Goal: Information Seeking & Learning: Learn about a topic

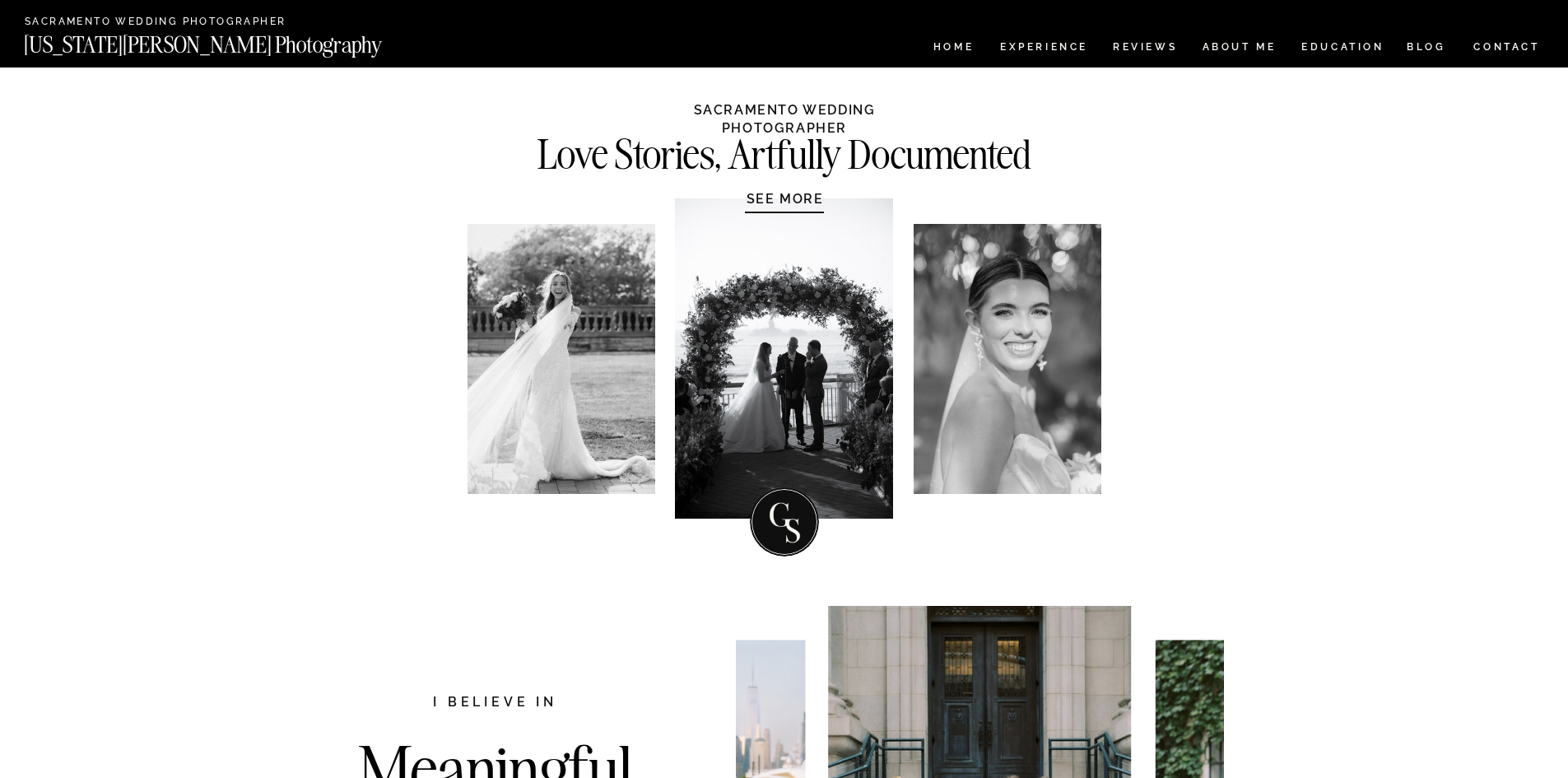
click at [769, 201] on h1 "SEE MORE" at bounding box center [785, 198] width 157 height 16
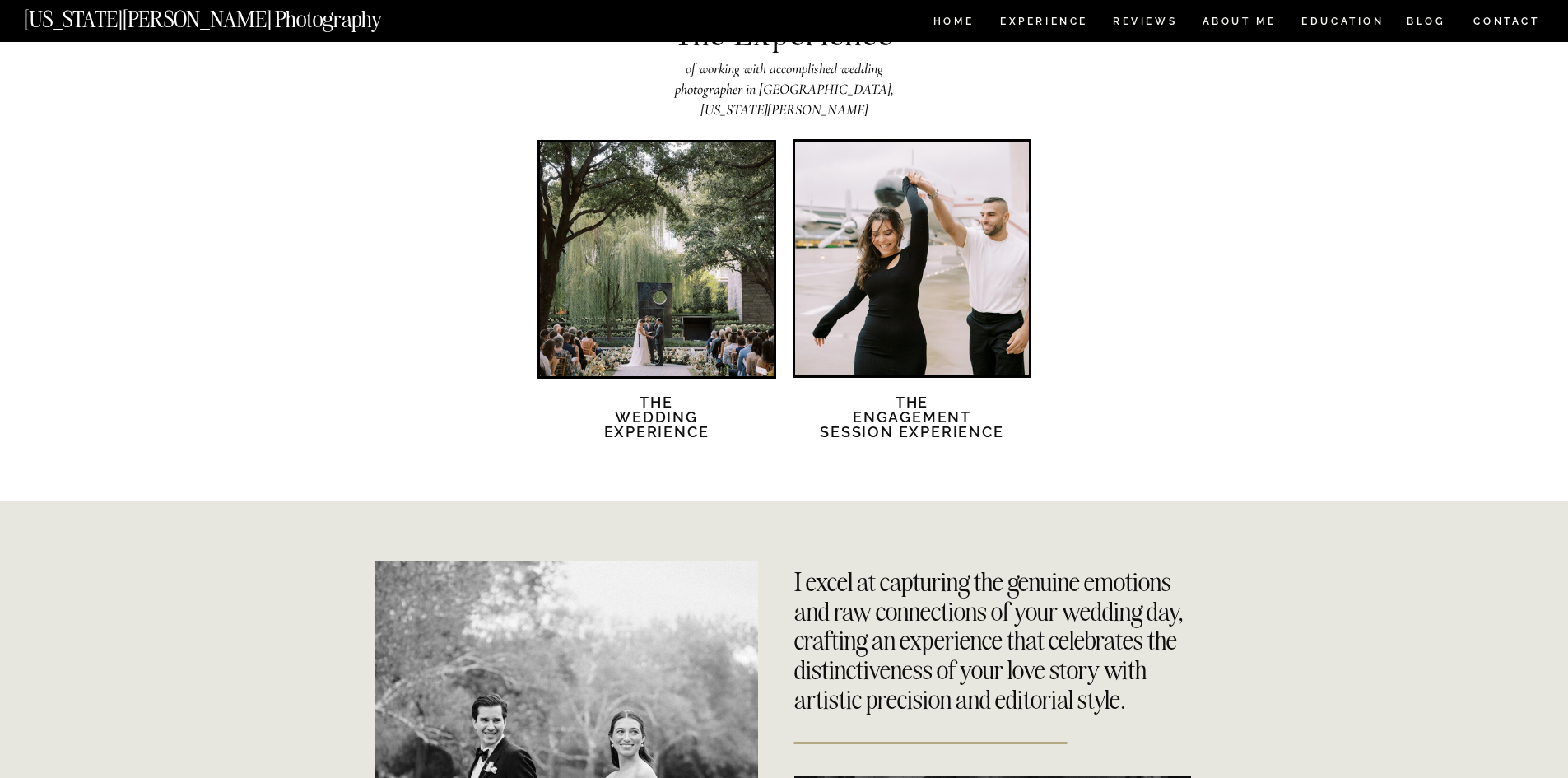
scroll to position [2918, 0]
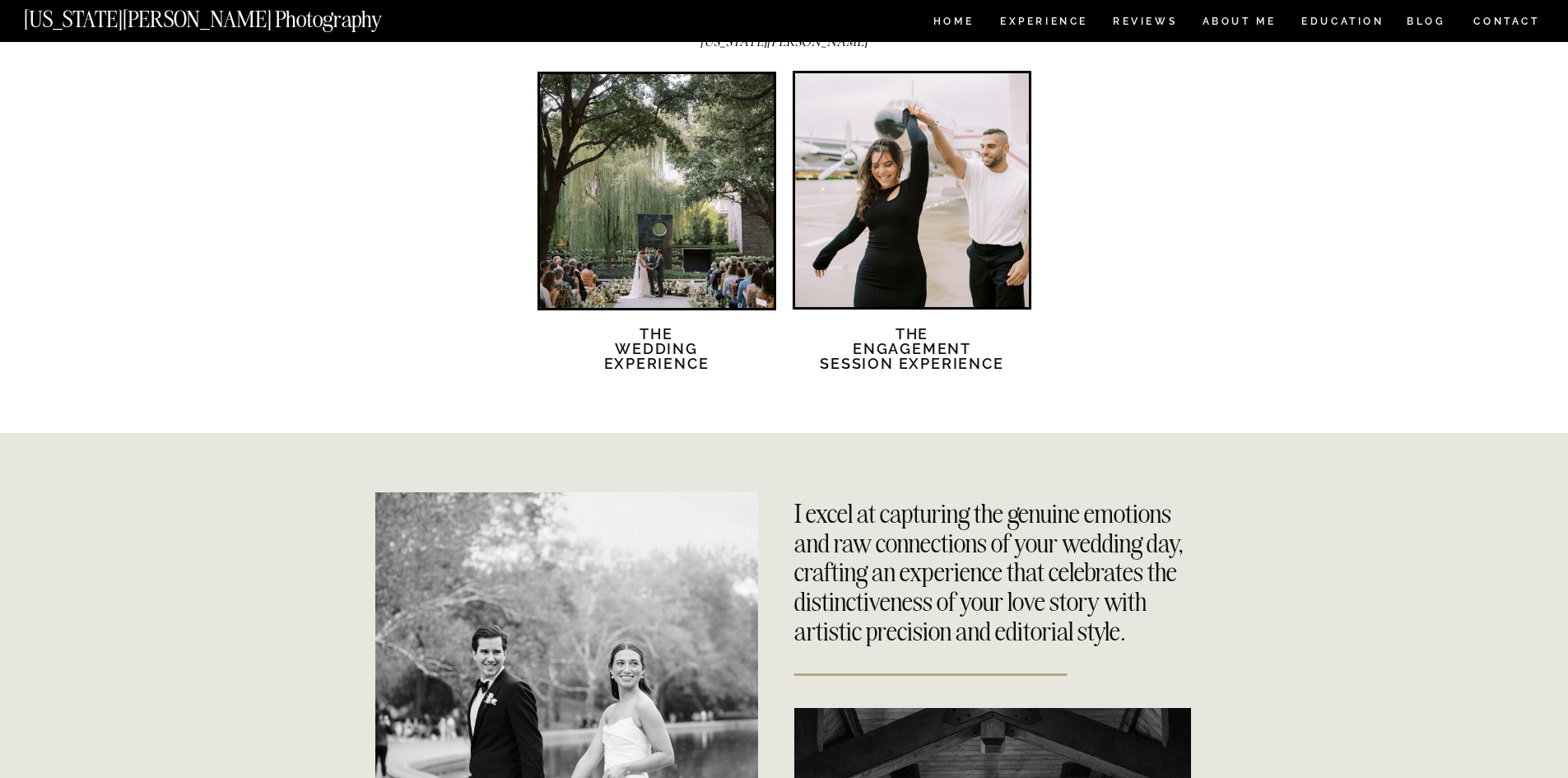
click at [737, 199] on div at bounding box center [657, 191] width 234 height 234
click at [615, 355] on h2 "The Wedding Experience" at bounding box center [658, 359] width 142 height 64
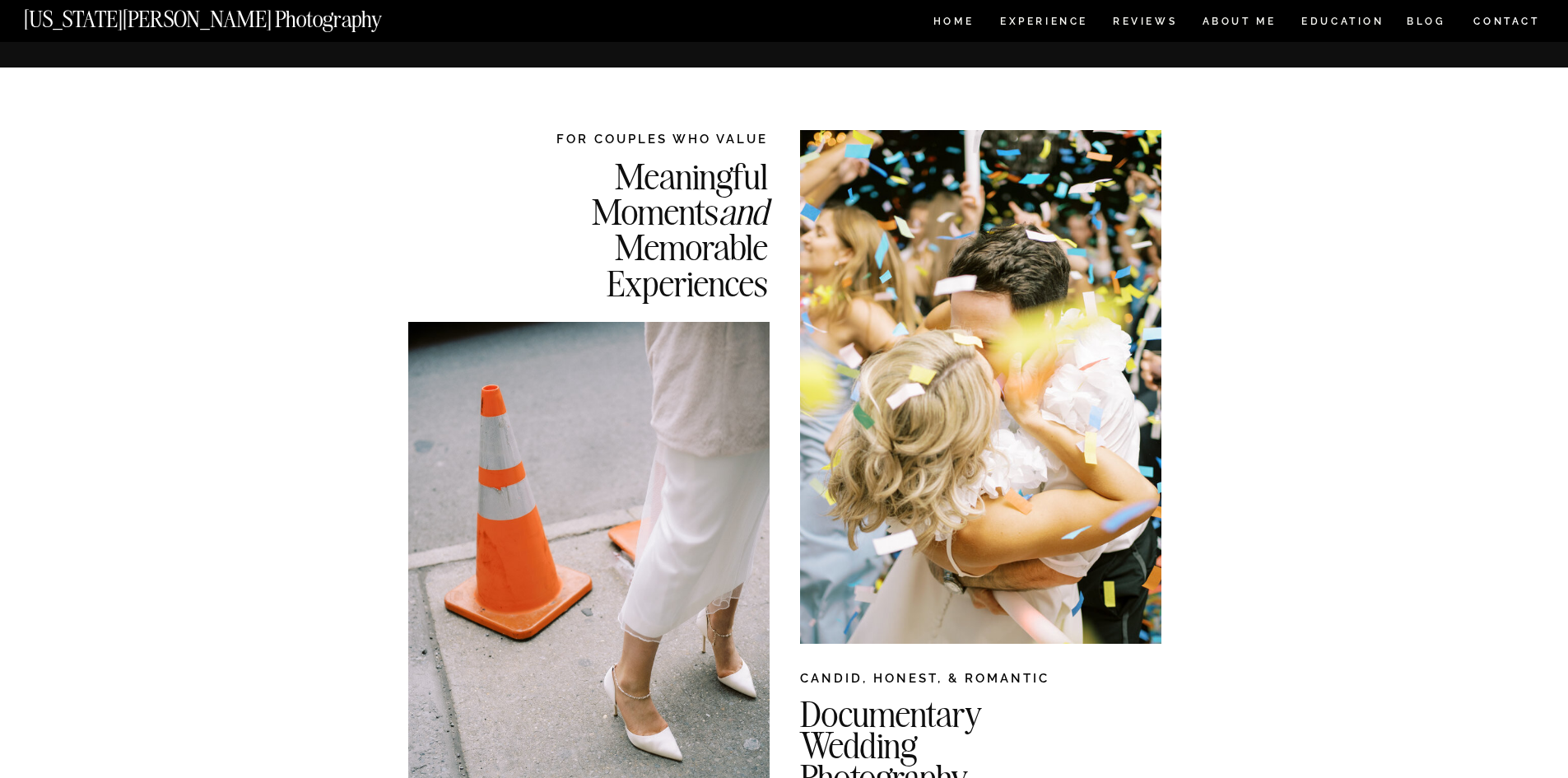
scroll to position [1059, 0]
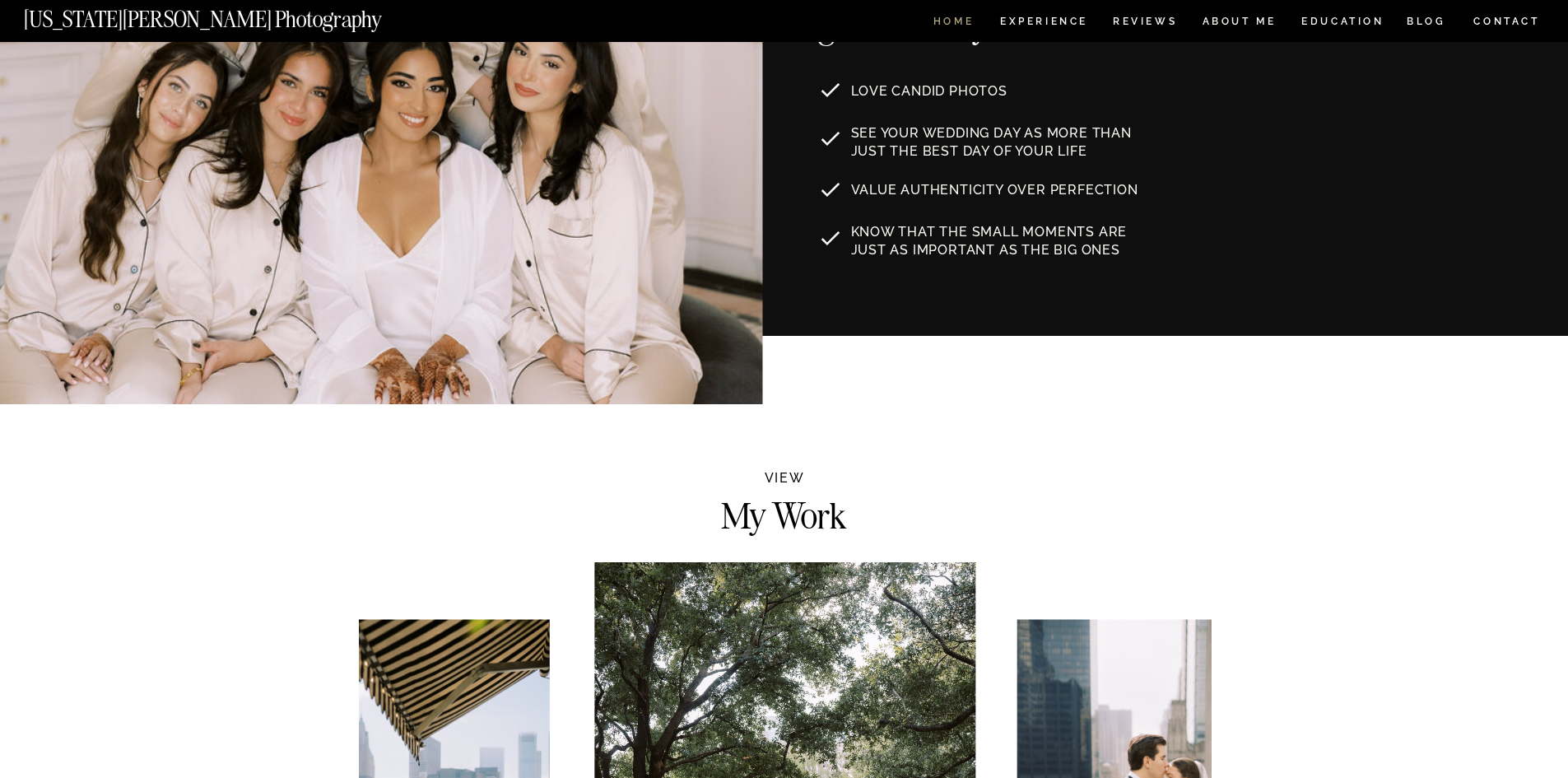
click at [960, 19] on nav "HOME" at bounding box center [953, 23] width 47 height 14
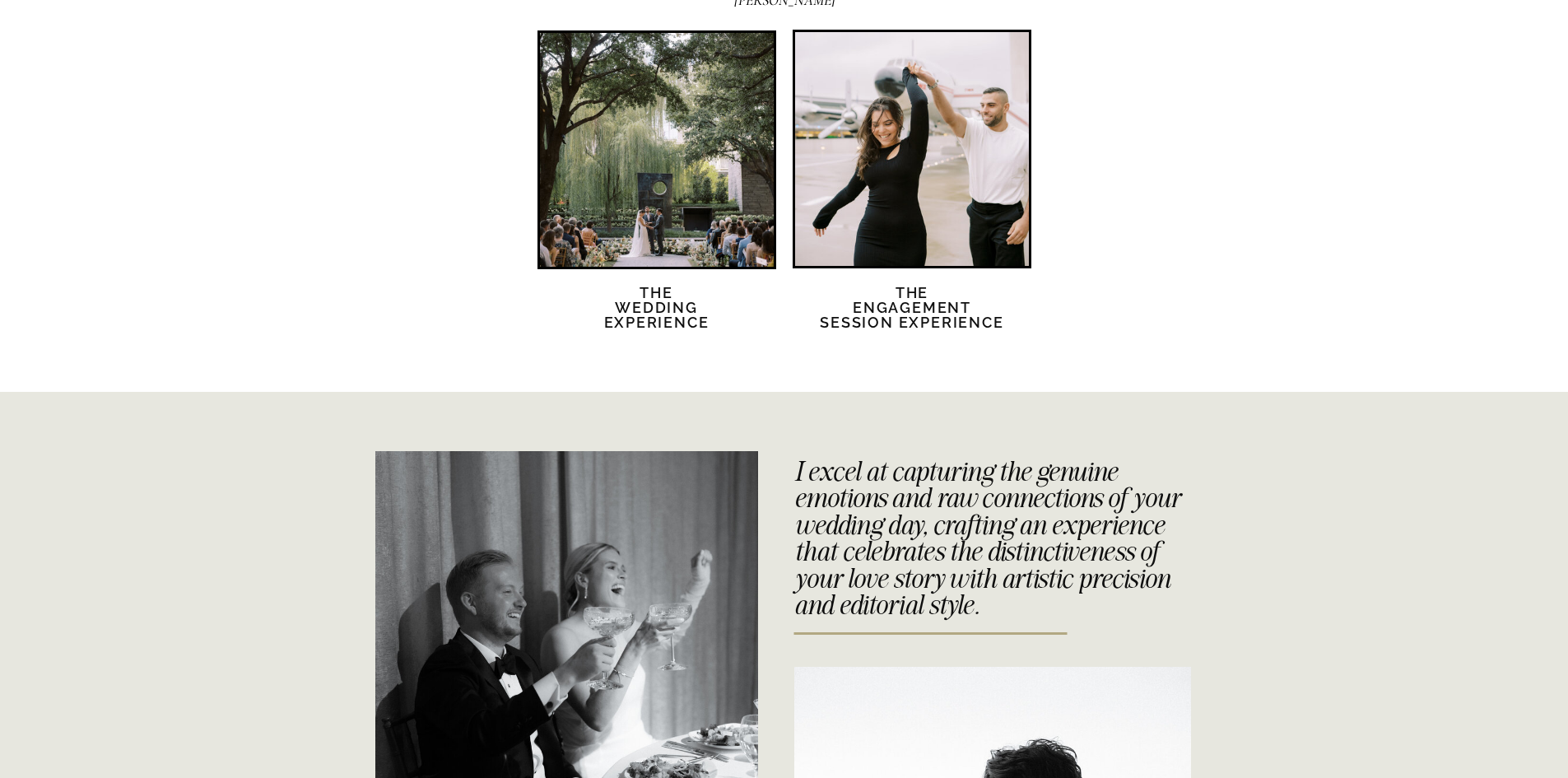
scroll to position [3295, 0]
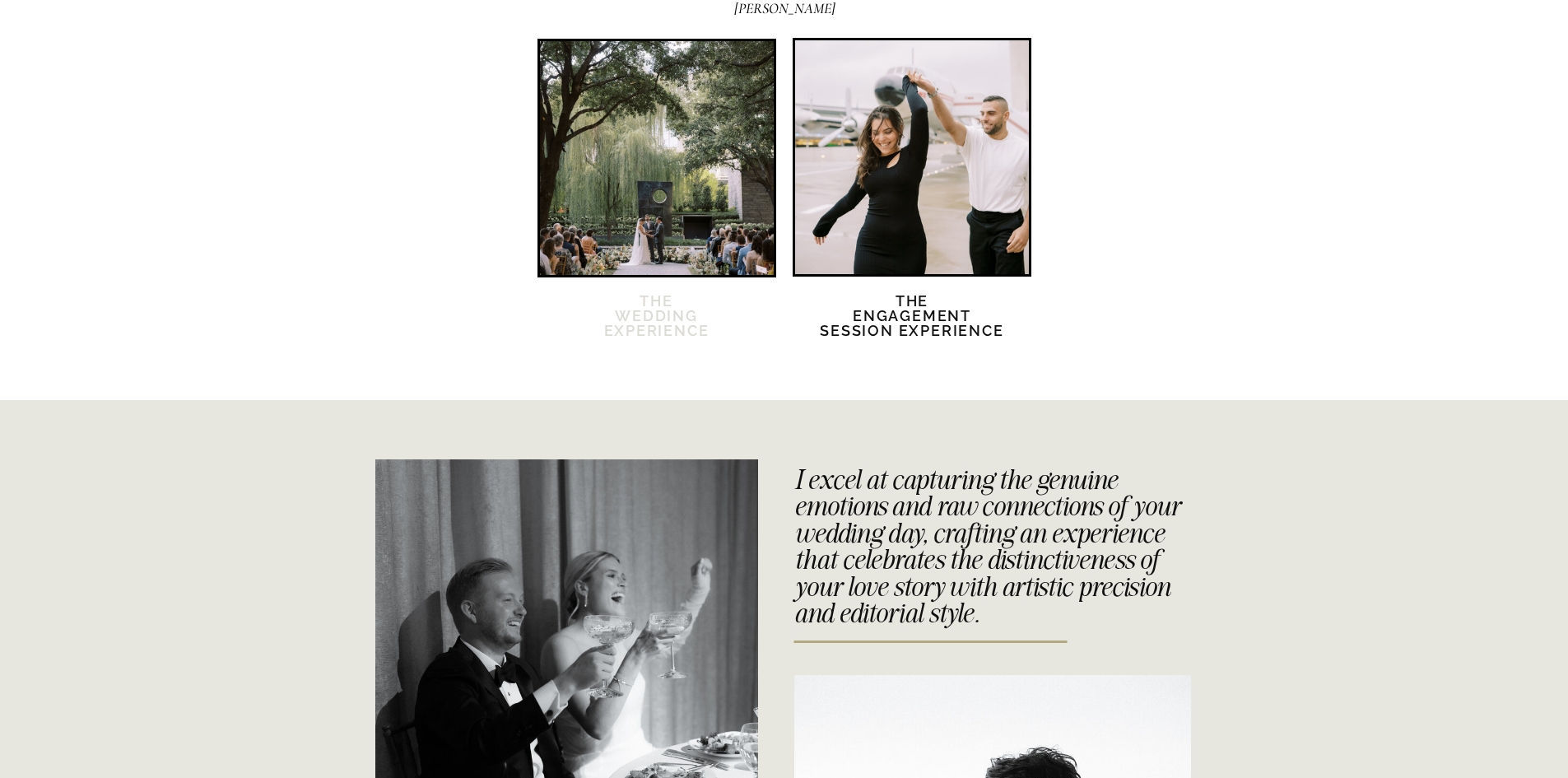
click at [637, 316] on h2 "The Wedding Experience" at bounding box center [658, 326] width 142 height 64
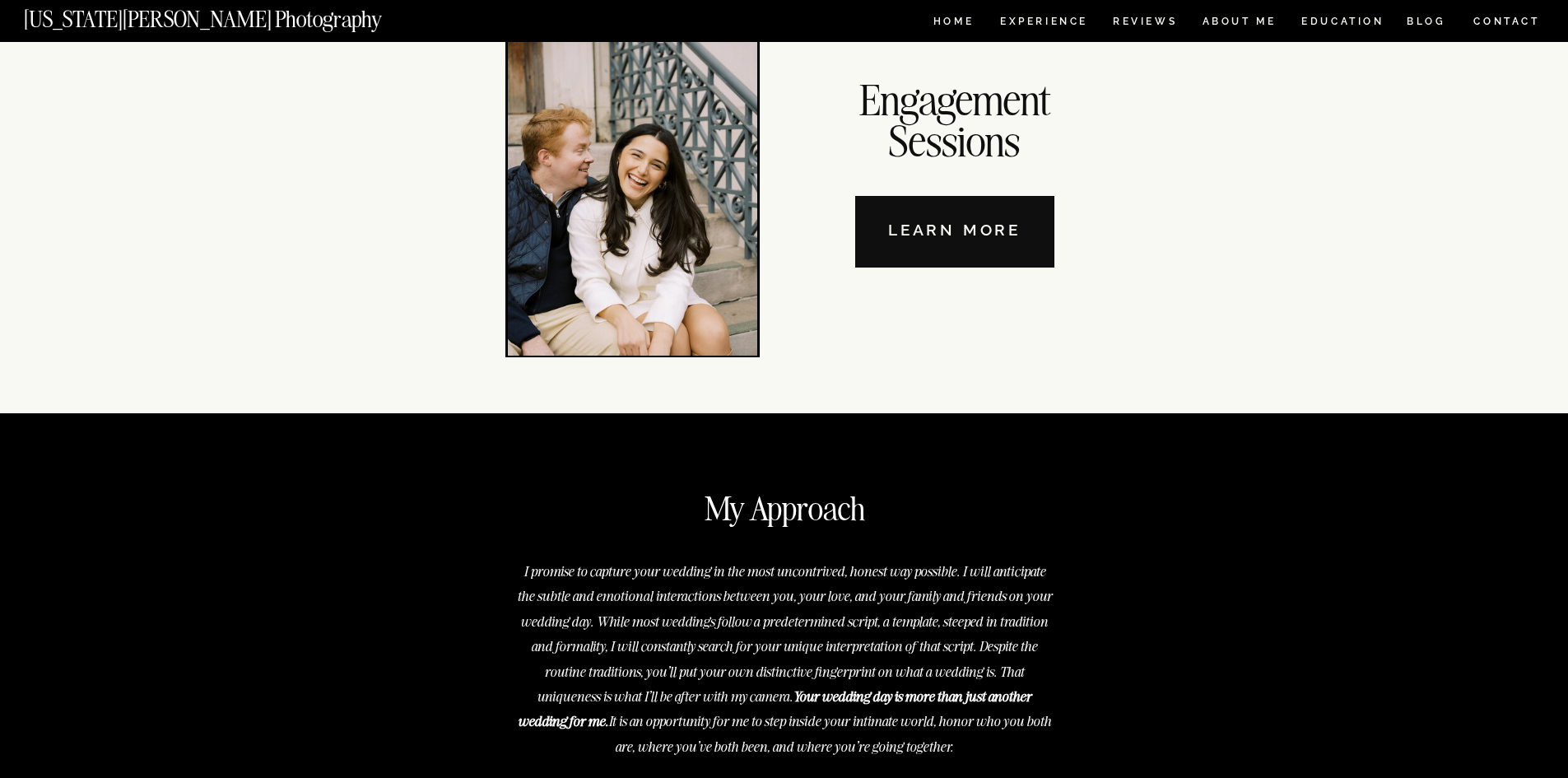
scroll to position [5767, 0]
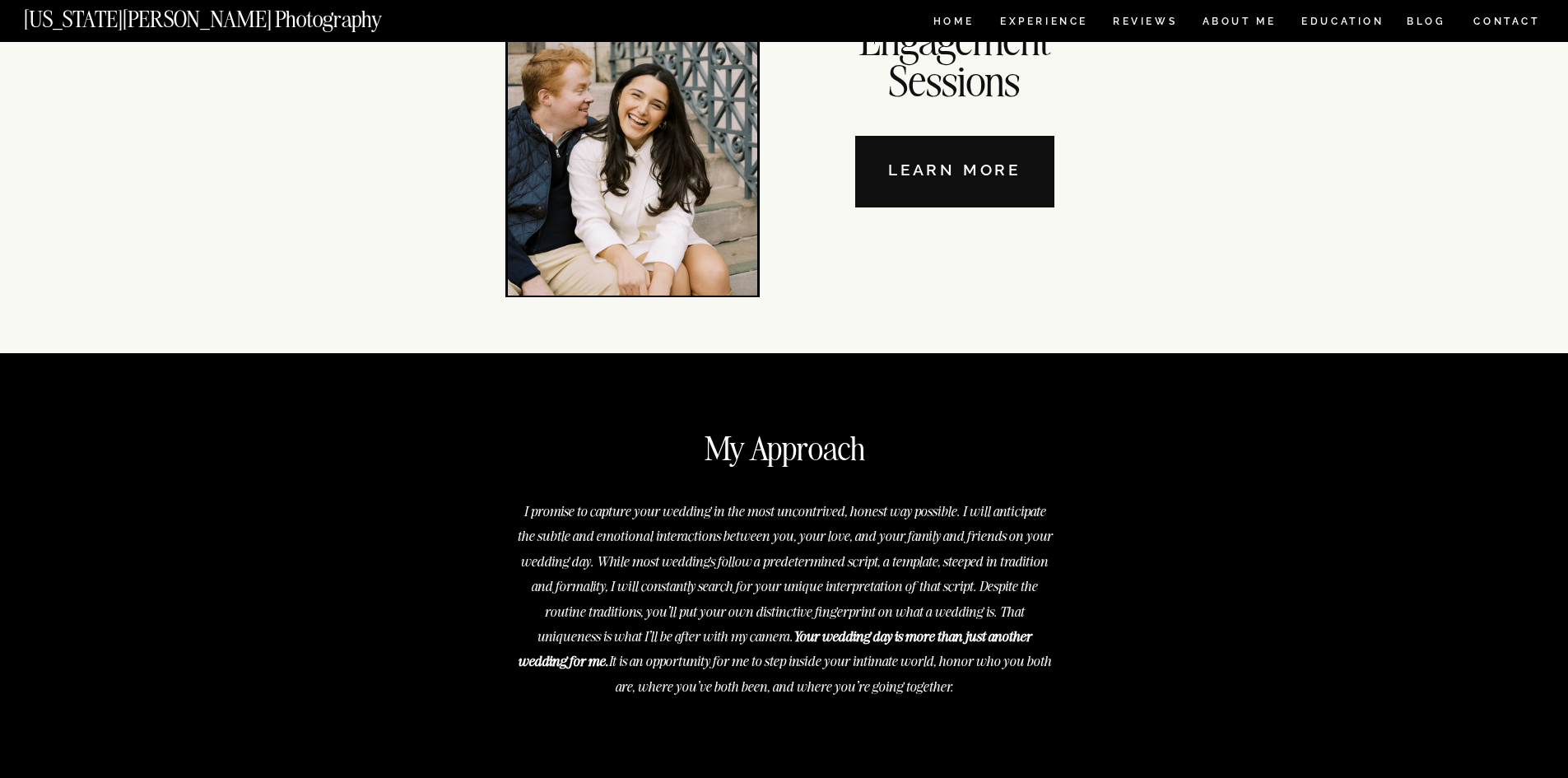
click at [894, 188] on nav "Learn More" at bounding box center [954, 172] width 199 height 72
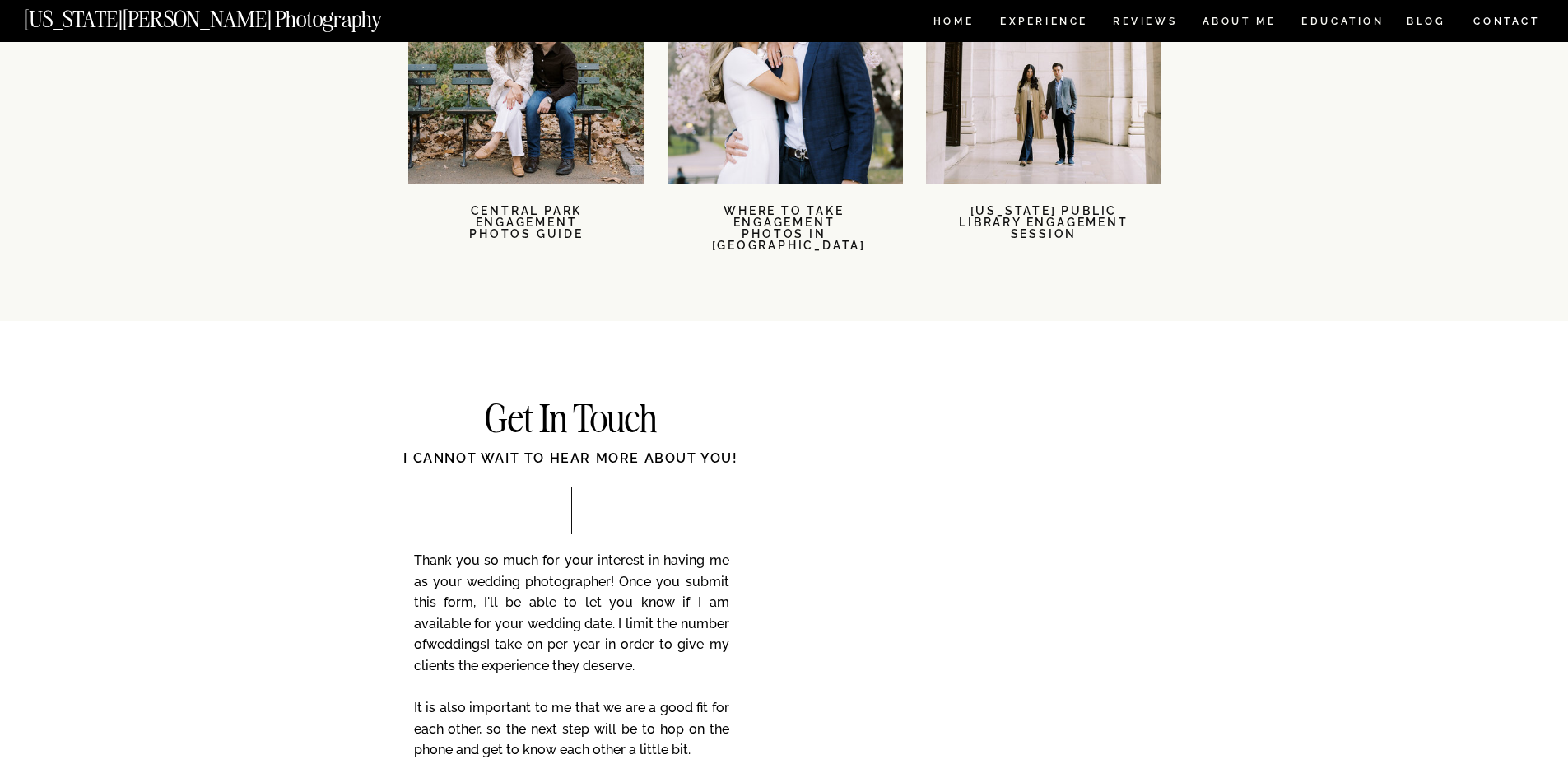
scroll to position [3790, 0]
